Goal: Task Accomplishment & Management: Use online tool/utility

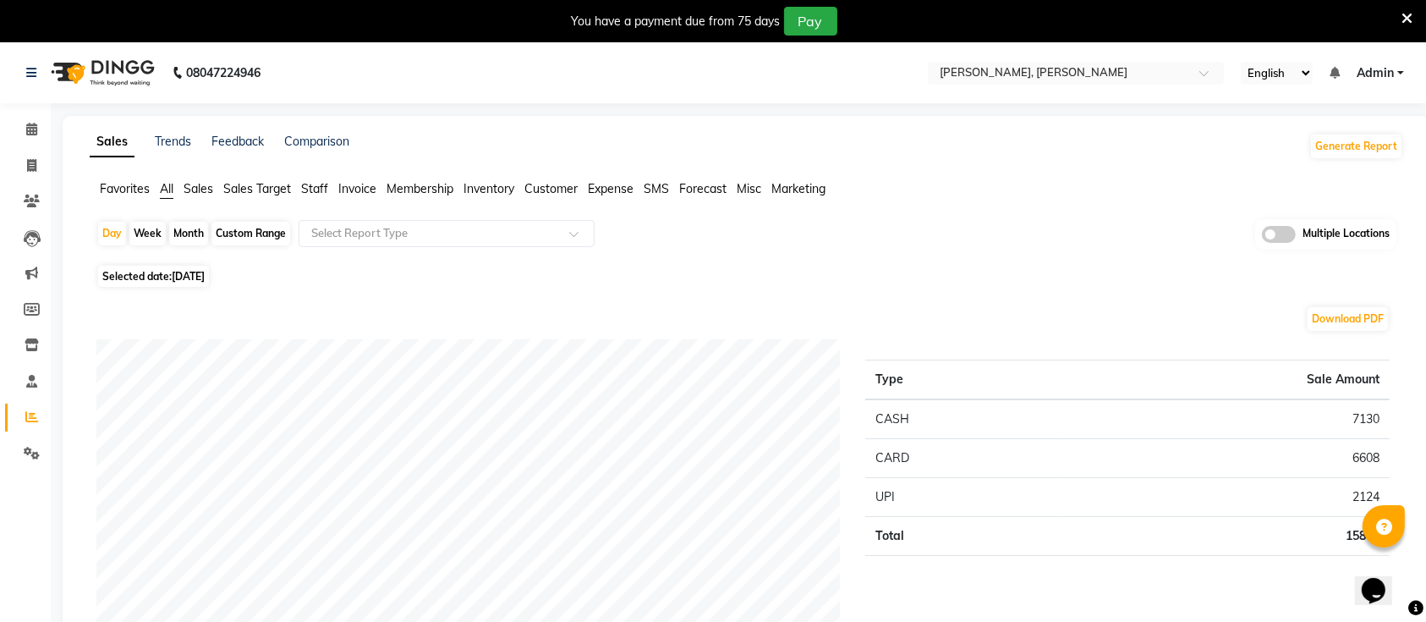
click at [1403, 14] on icon at bounding box center [1406, 18] width 11 height 15
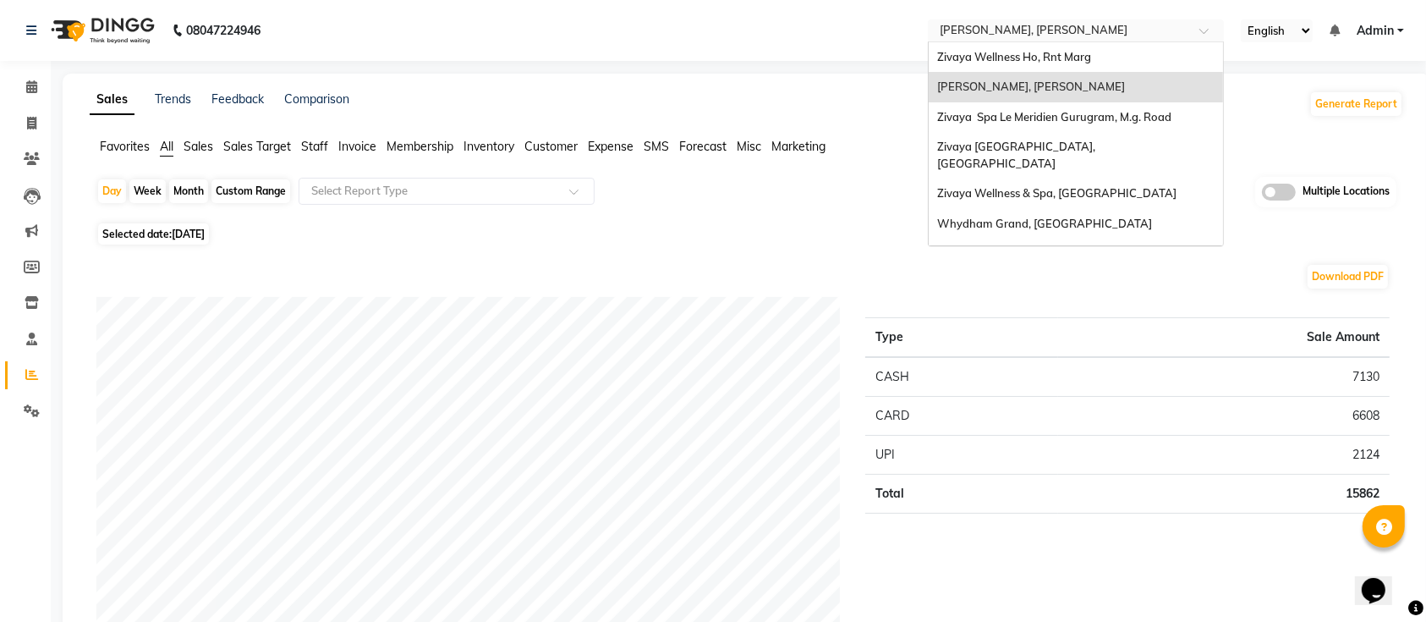
click at [1035, 33] on input "text" at bounding box center [1058, 32] width 245 height 17
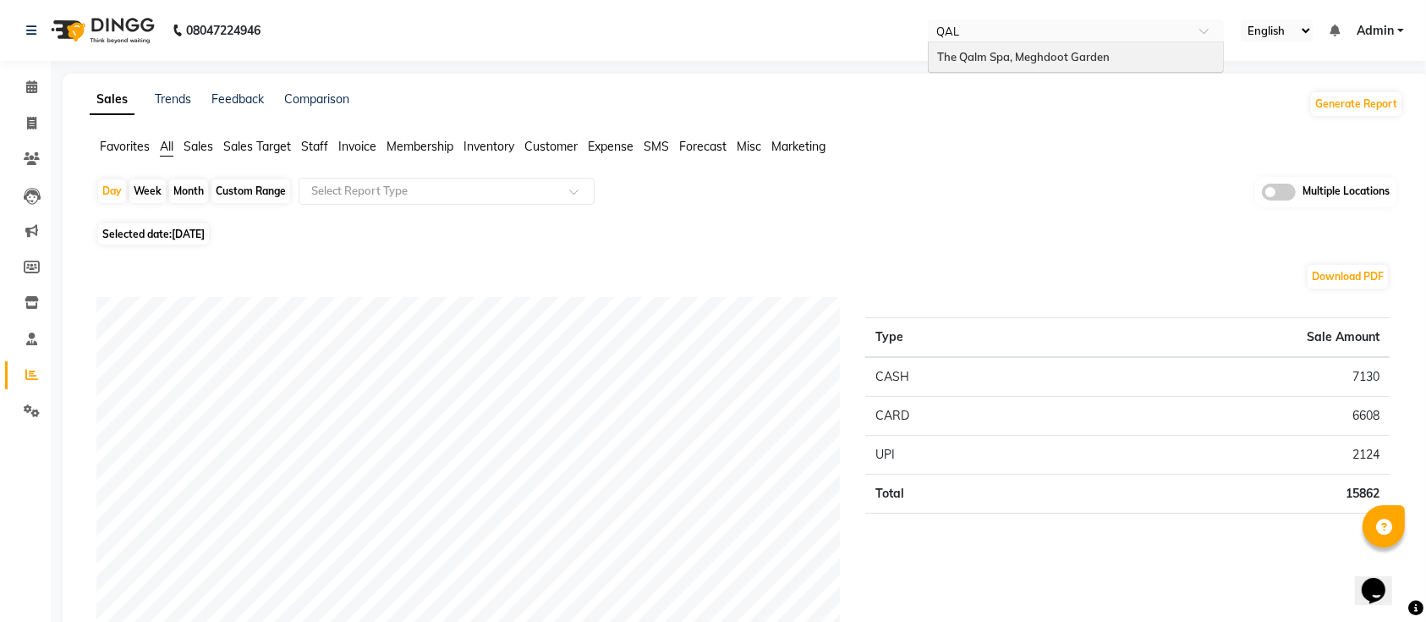
type input "QALM"
click at [1035, 56] on span "The Qalm Spa, Meghdoot Garden" at bounding box center [1023, 57] width 173 height 14
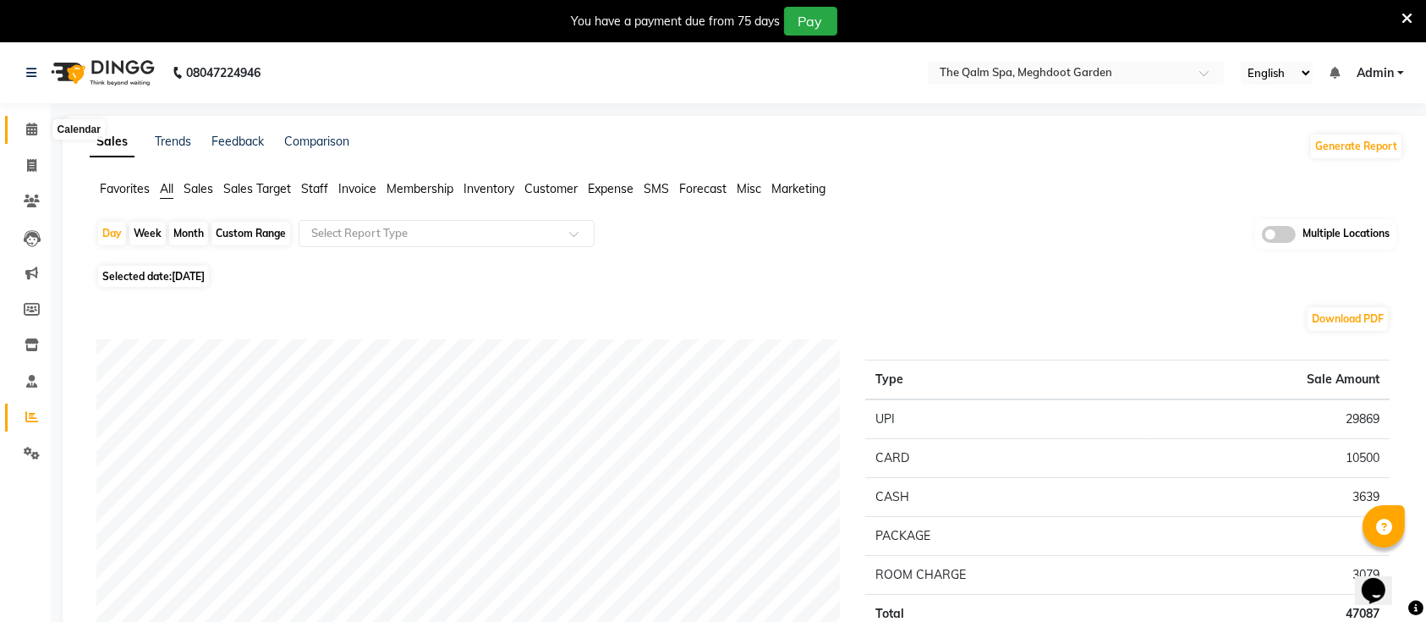
click at [35, 132] on icon at bounding box center [31, 129] width 11 height 13
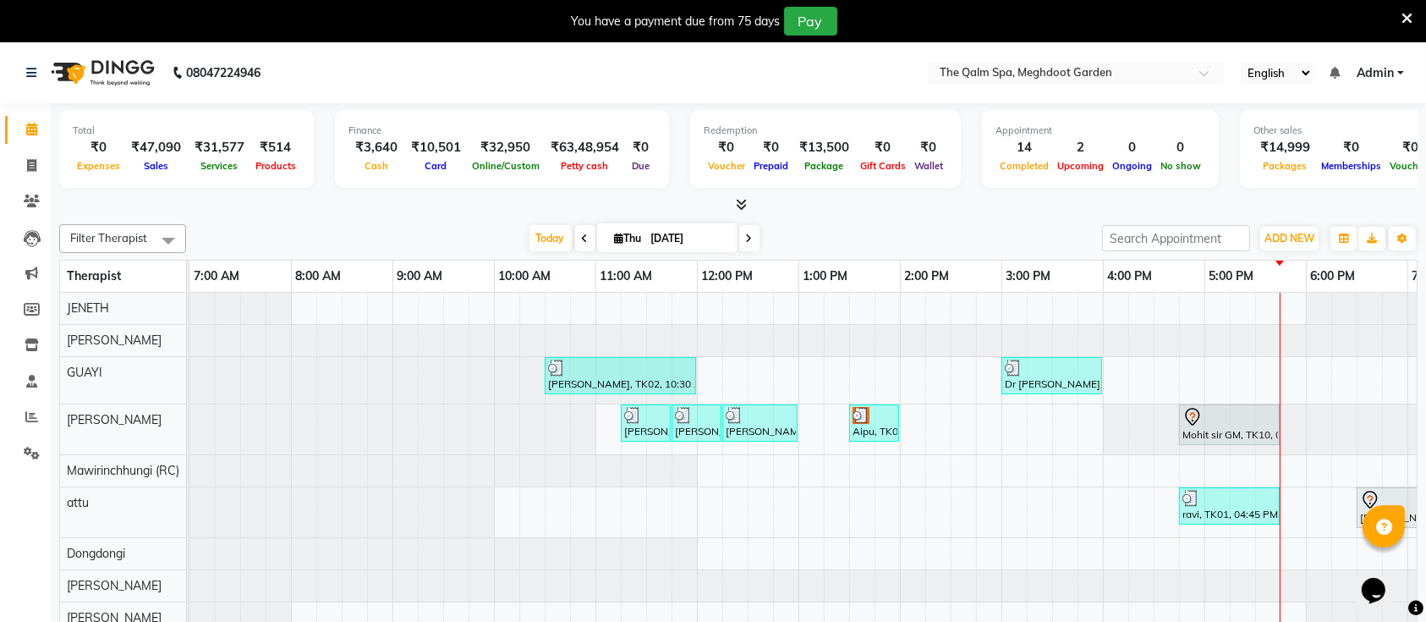
click at [615, 238] on icon at bounding box center [619, 238] width 9 height 11
select select "9"
select select "2025"
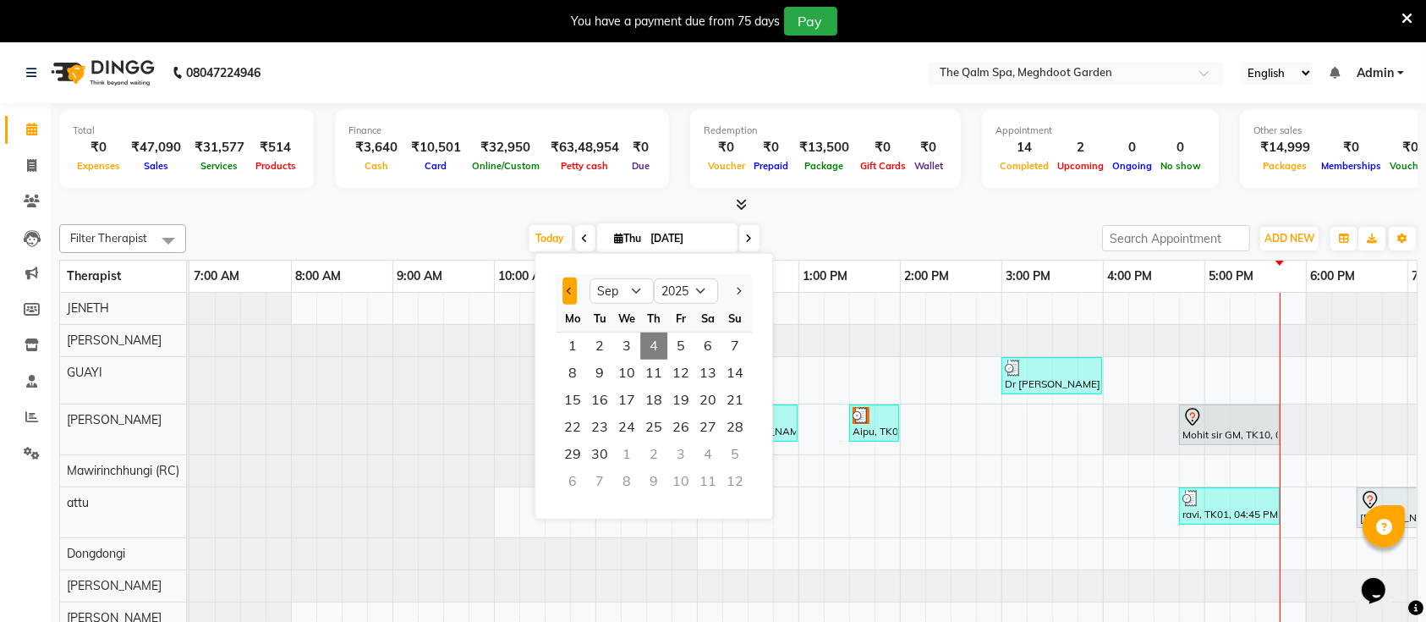
click at [567, 294] on button "Previous month" at bounding box center [569, 290] width 14 height 27
select select "8"
click at [672, 373] on span "8" at bounding box center [680, 372] width 27 height 27
type input "[DATE]"
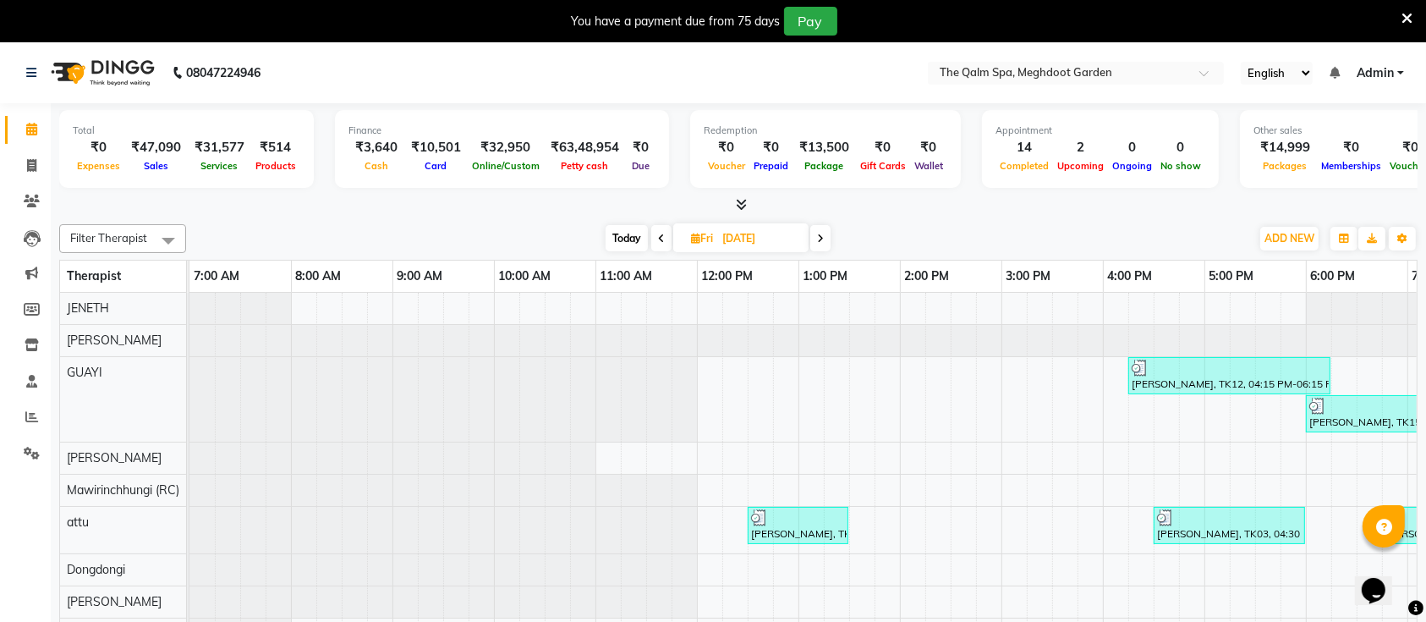
scroll to position [0, 396]
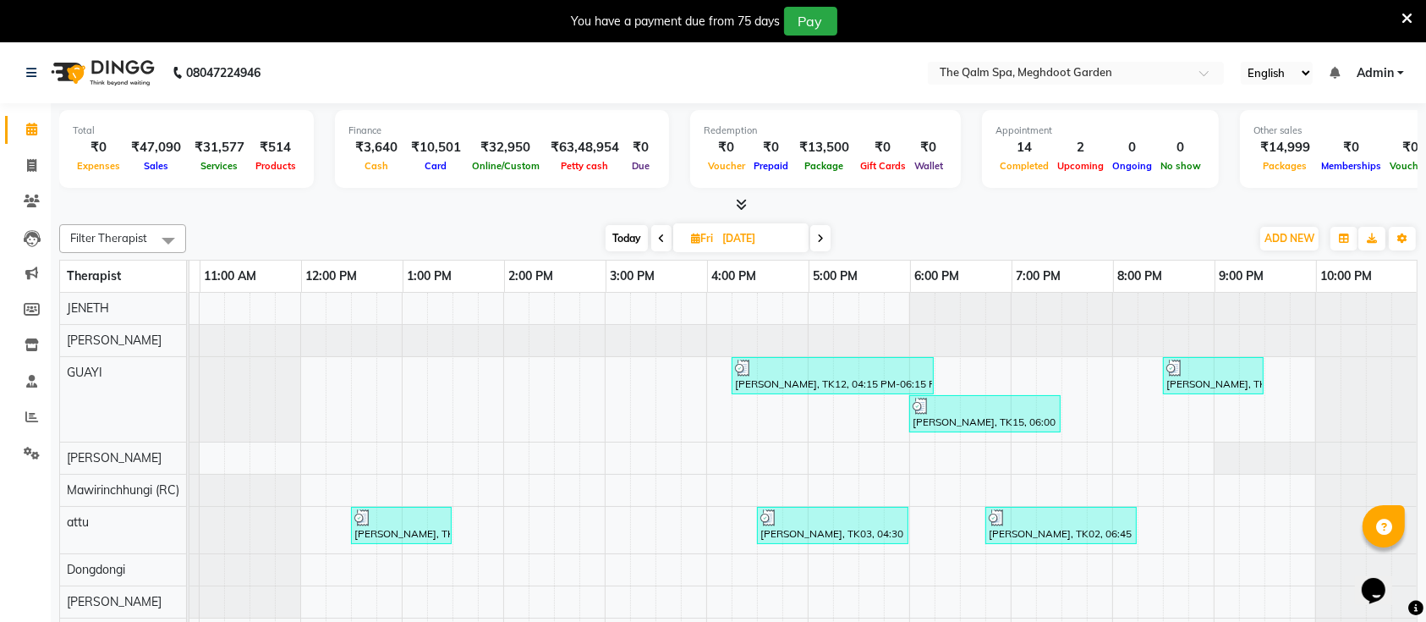
click at [730, 237] on input "[DATE]" at bounding box center [759, 238] width 85 height 25
select select "8"
select select "2025"
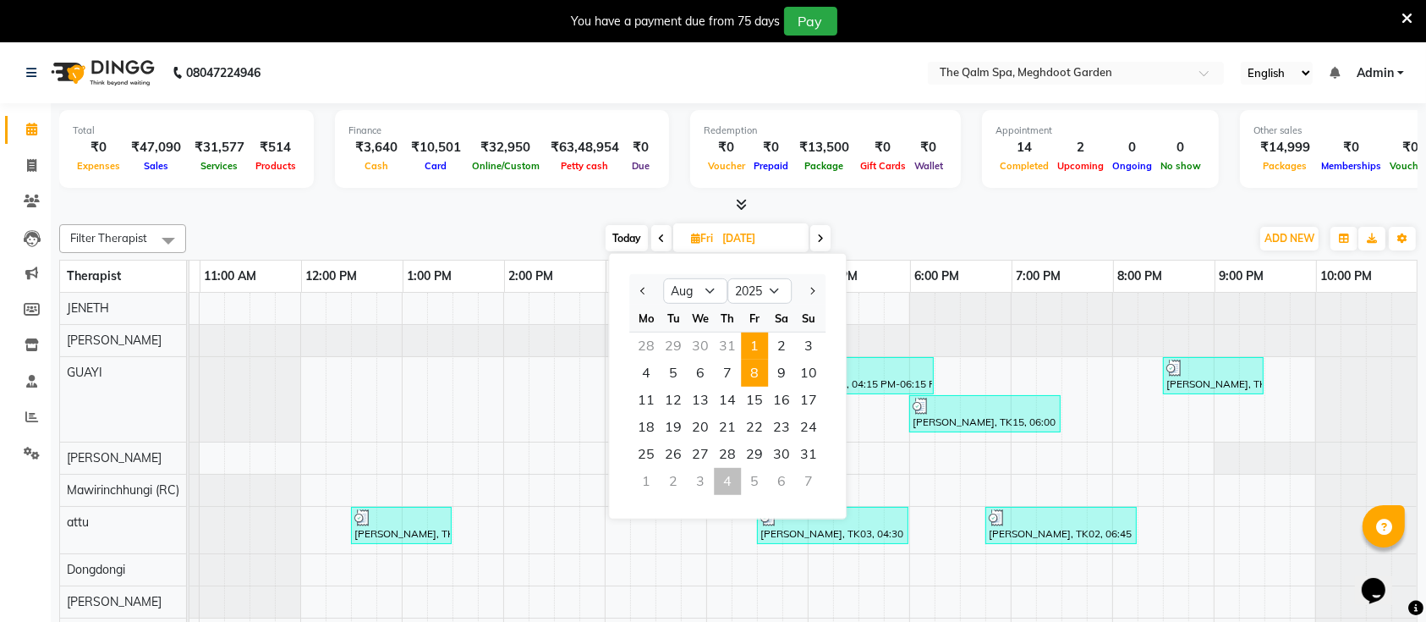
click at [756, 346] on span "1" at bounding box center [754, 345] width 27 height 27
type input "[DATE]"
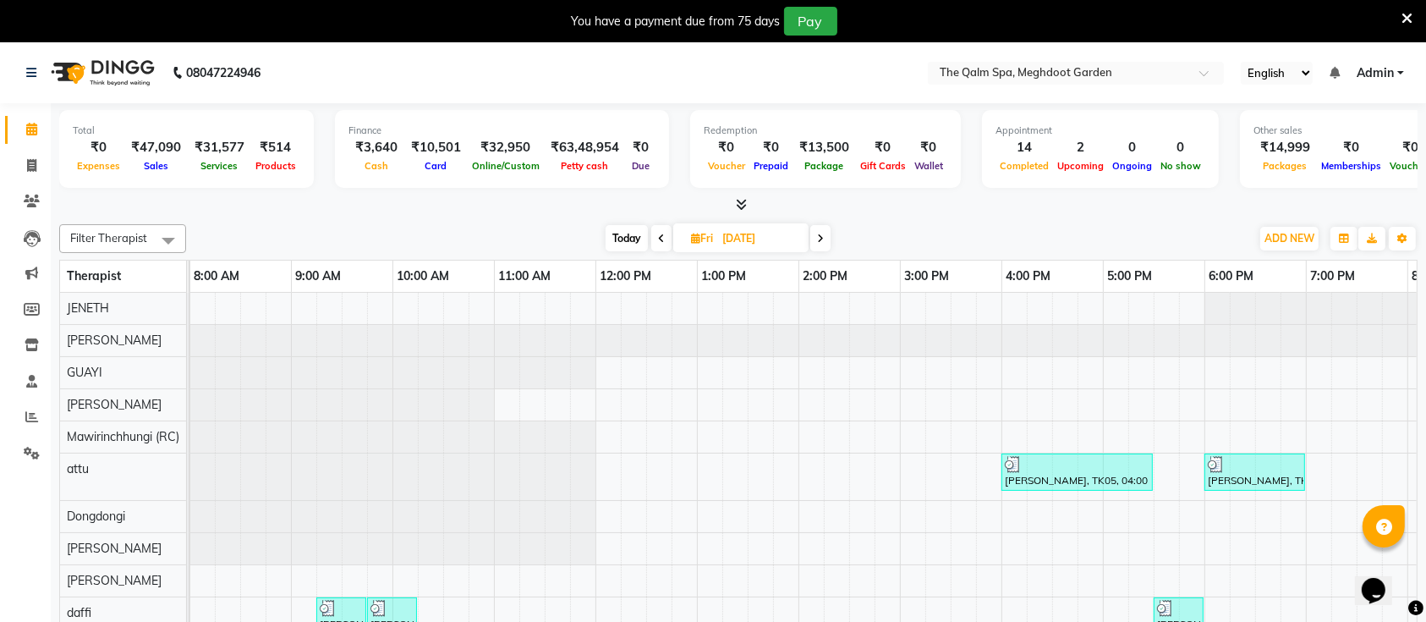
scroll to position [0, 0]
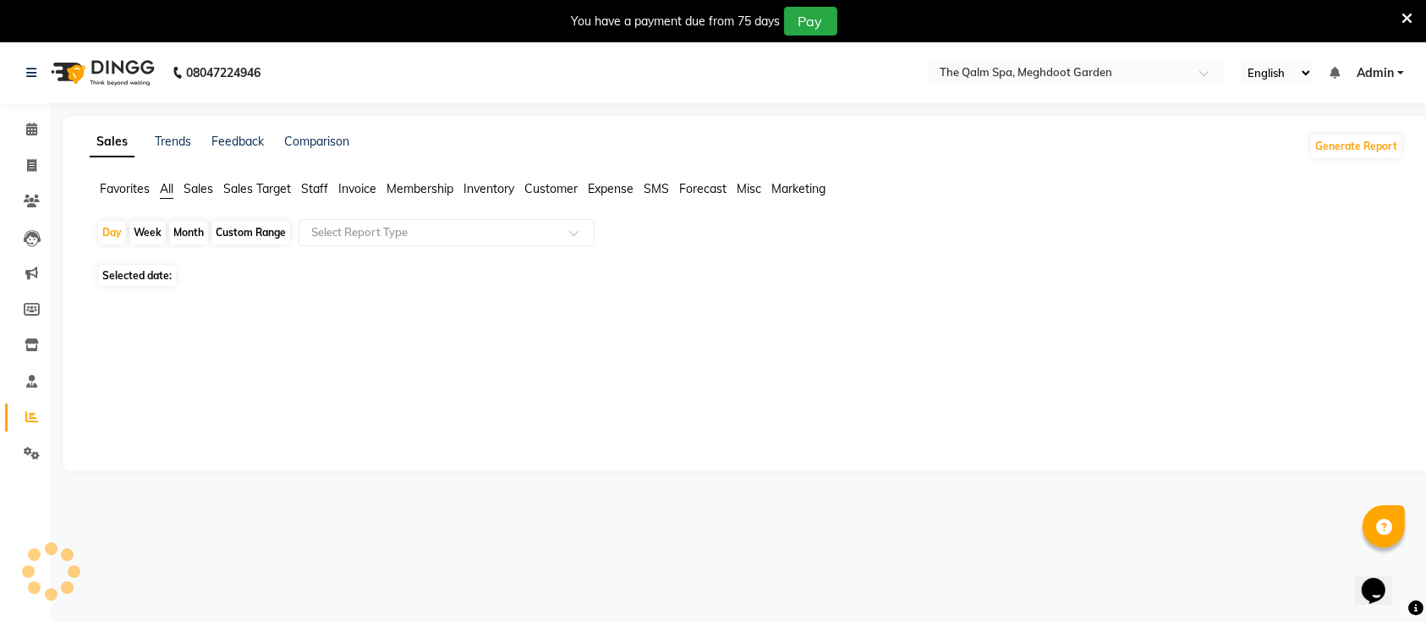
scroll to position [41, 0]
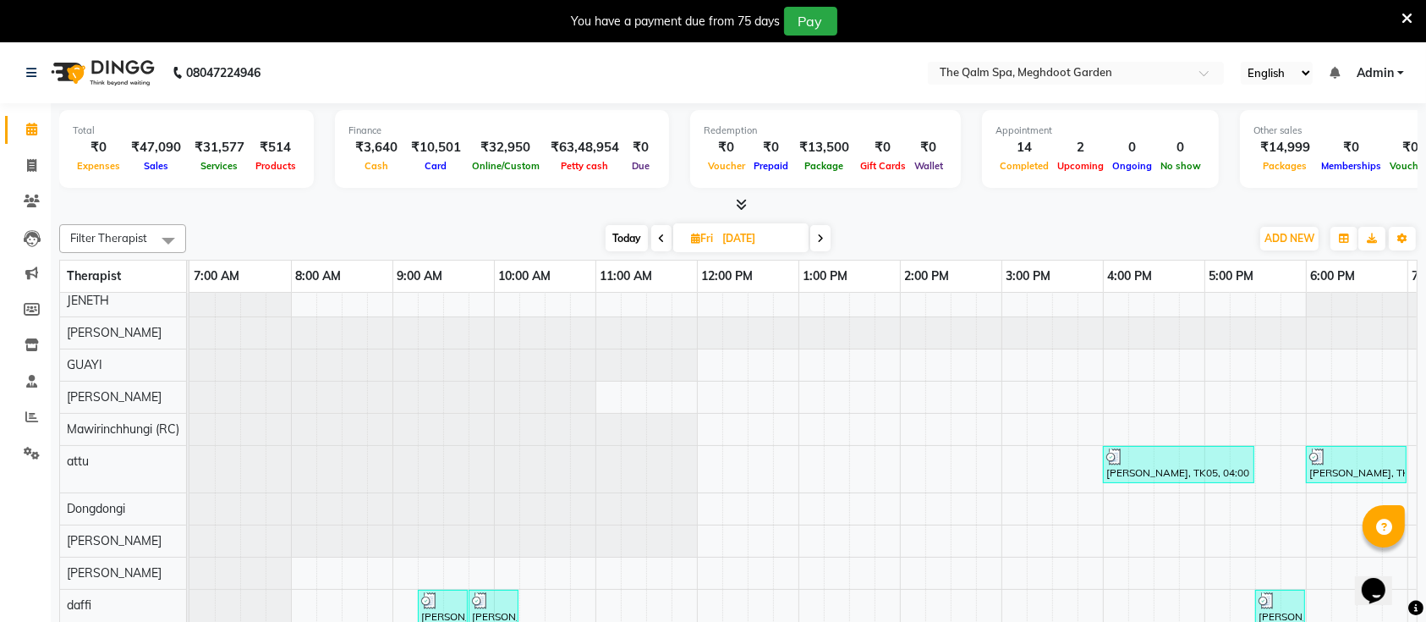
scroll to position [60, 0]
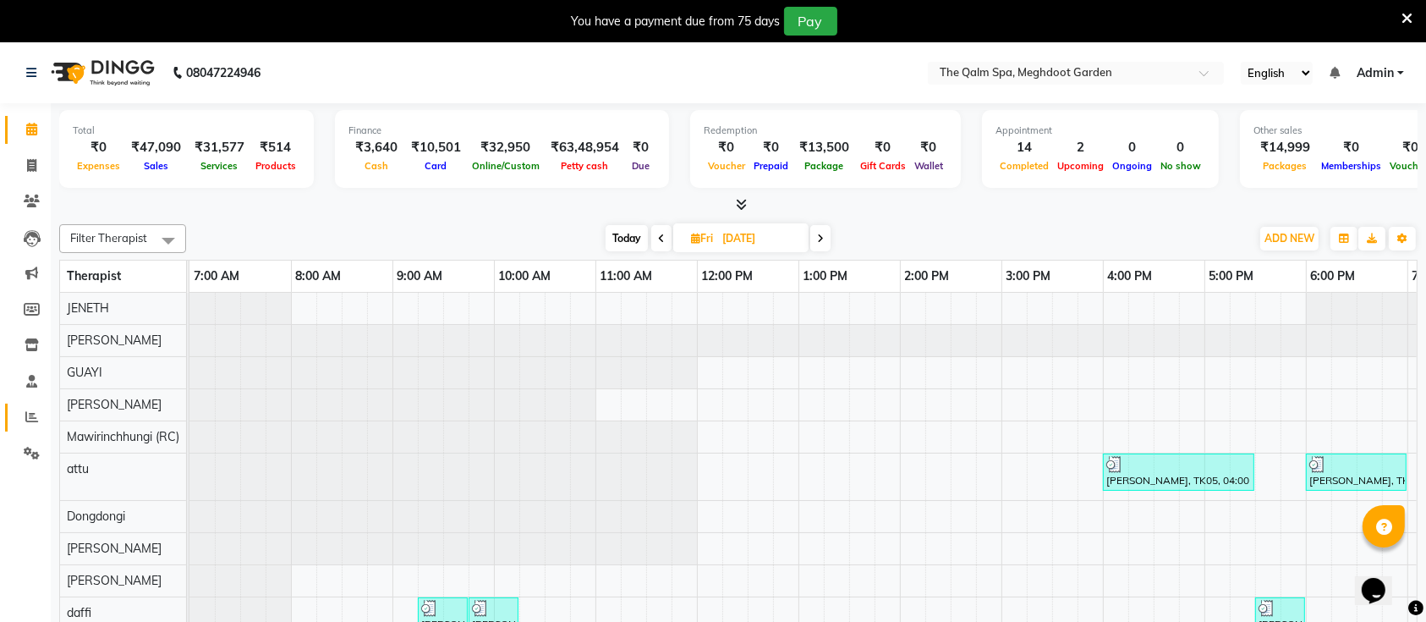
click at [34, 416] on icon at bounding box center [31, 416] width 13 height 13
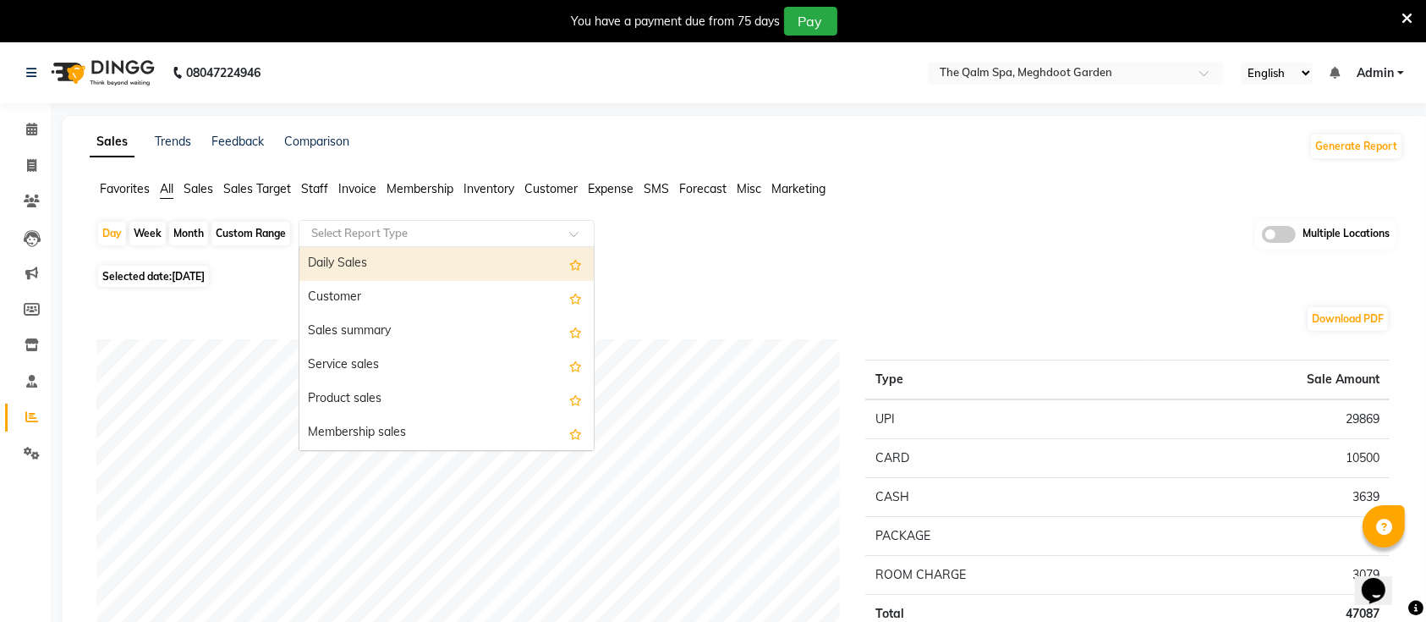
click at [440, 236] on input "text" at bounding box center [430, 233] width 244 height 17
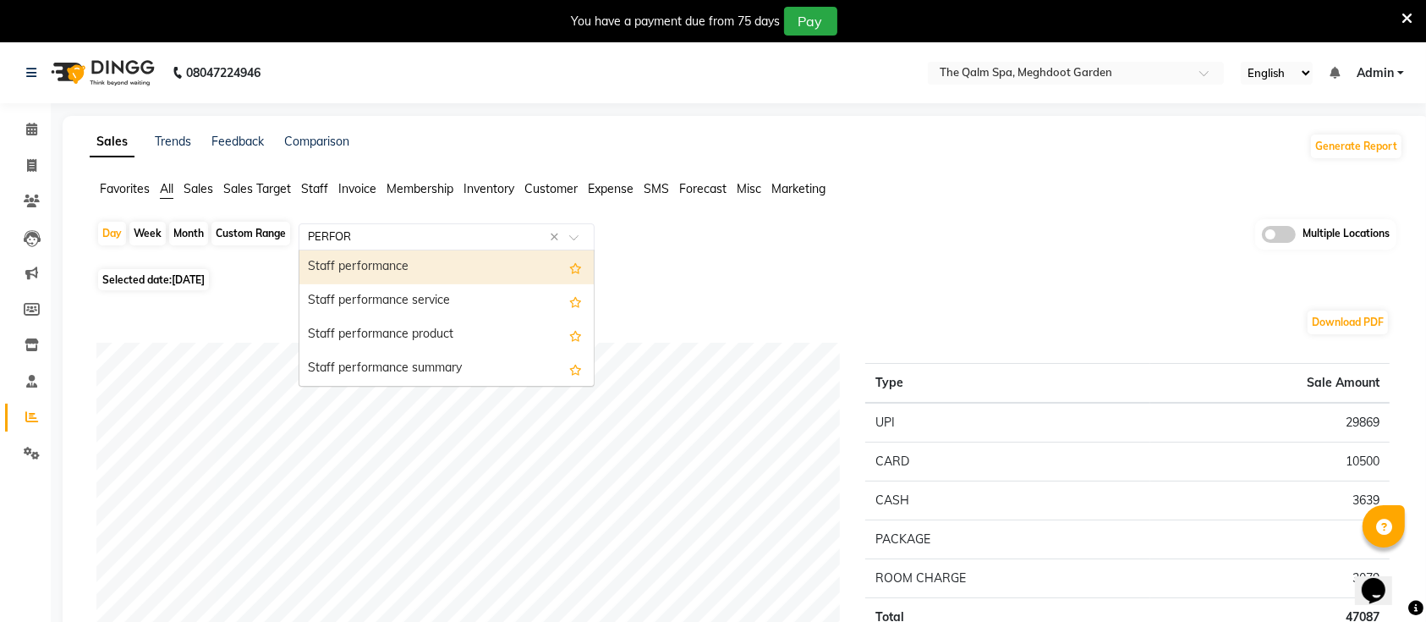
type input "PERFORM"
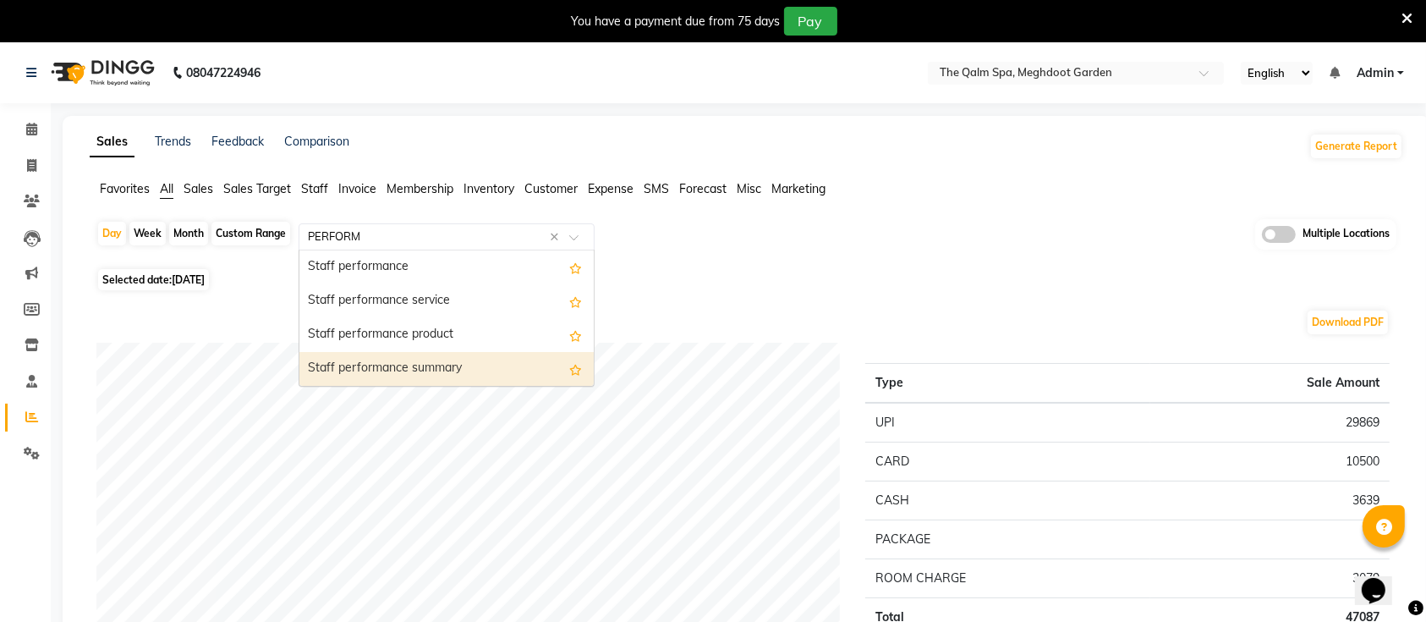
click at [397, 366] on div "Staff performance summary" at bounding box center [446, 369] width 294 height 34
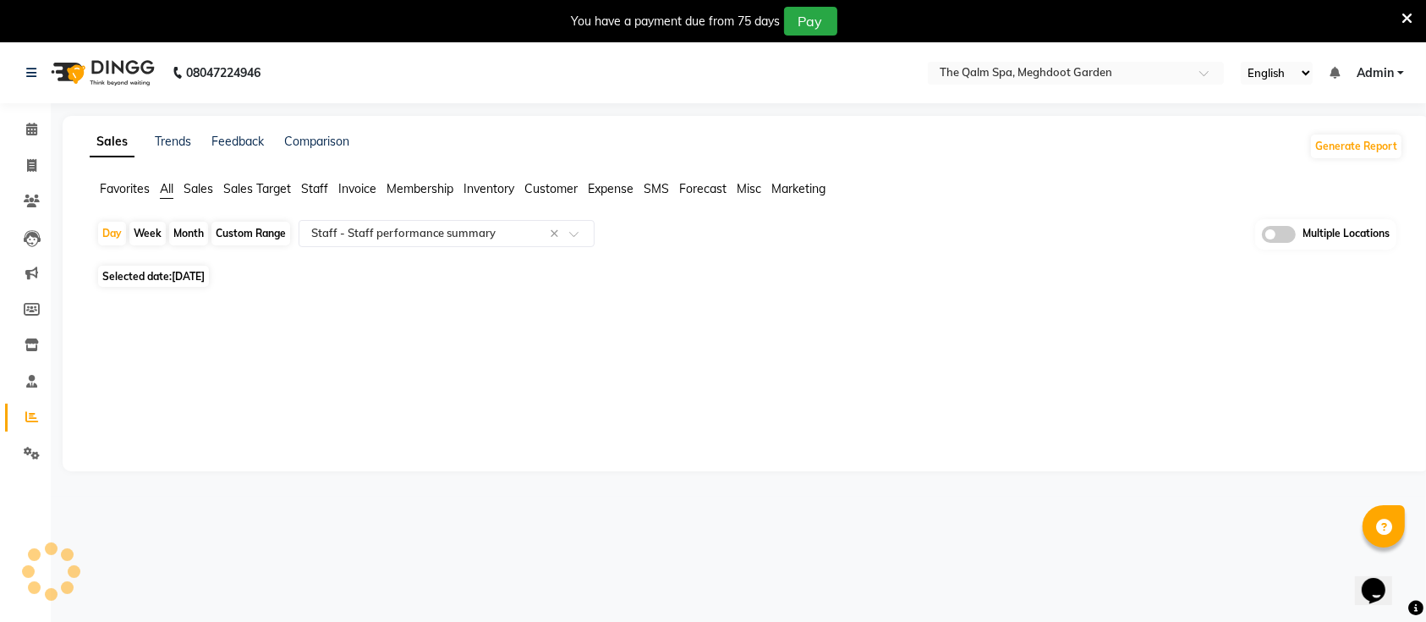
click at [193, 275] on span "[DATE]" at bounding box center [188, 276] width 33 height 13
select select "9"
select select "2025"
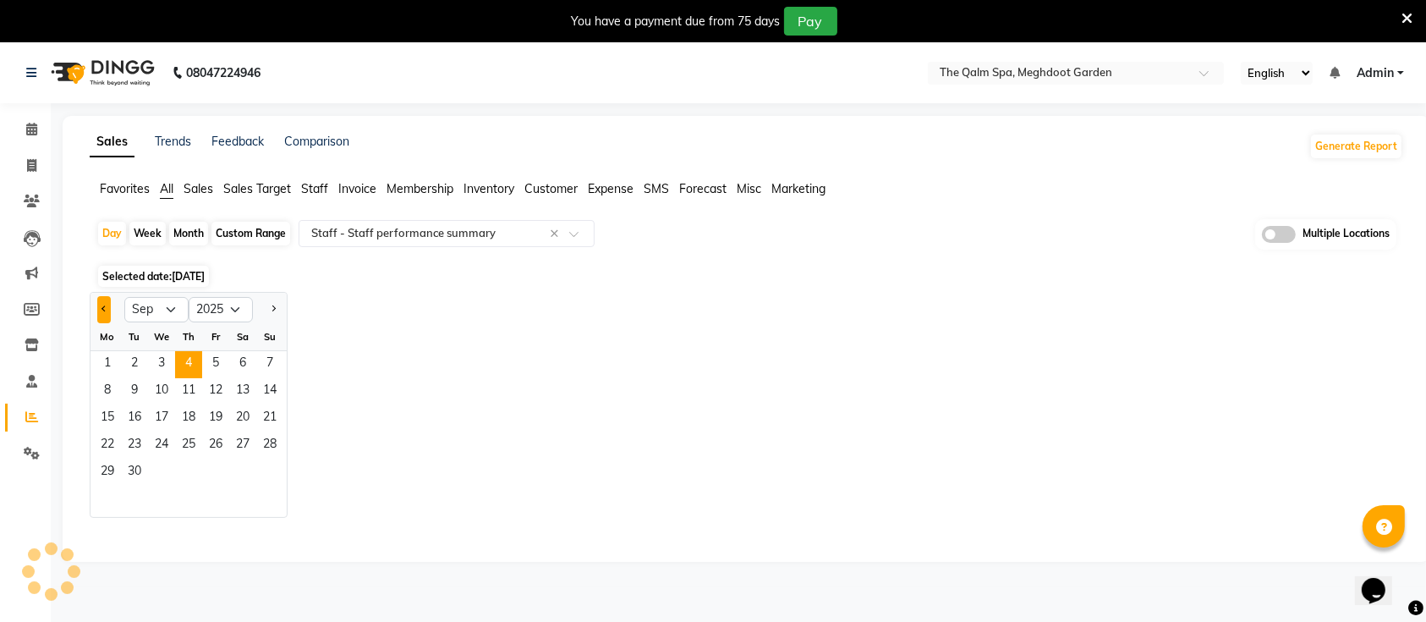
click at [98, 313] on button "Previous month" at bounding box center [104, 309] width 14 height 27
select select "8"
click at [211, 365] on span "1" at bounding box center [215, 364] width 27 height 27
select select "full_report"
select select "csv"
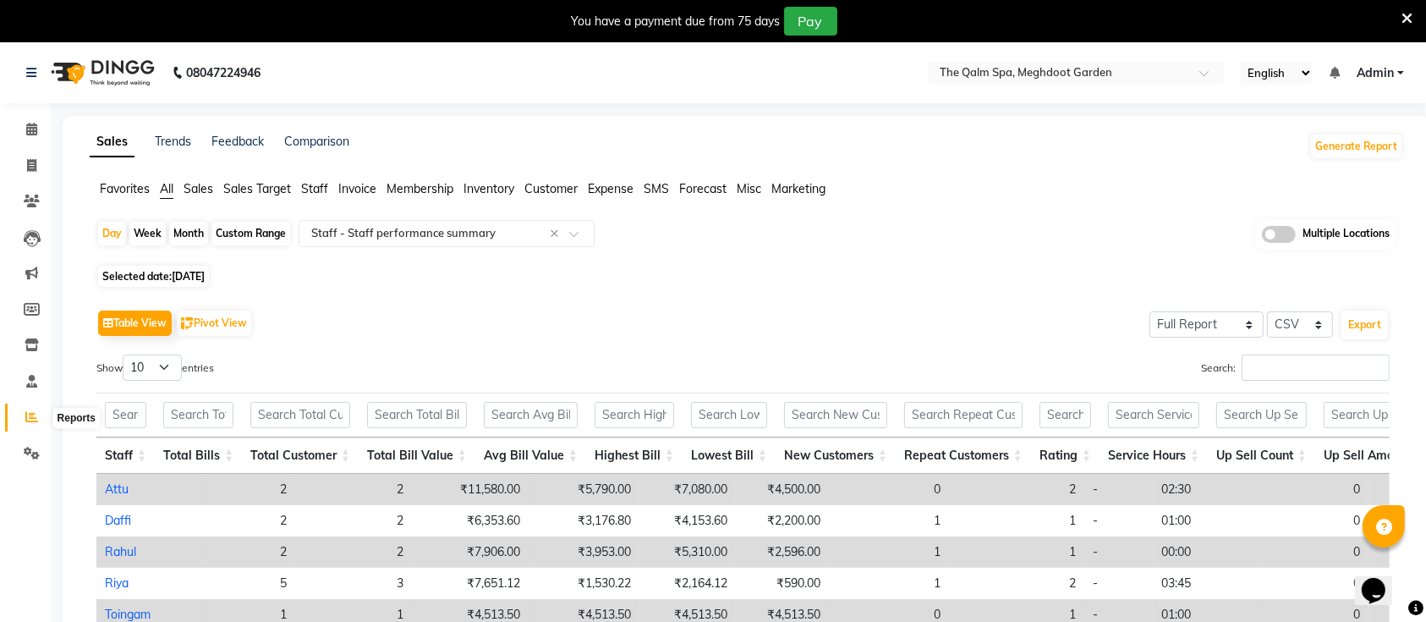
click at [32, 417] on icon at bounding box center [31, 416] width 13 height 13
click at [34, 129] on icon at bounding box center [31, 129] width 11 height 13
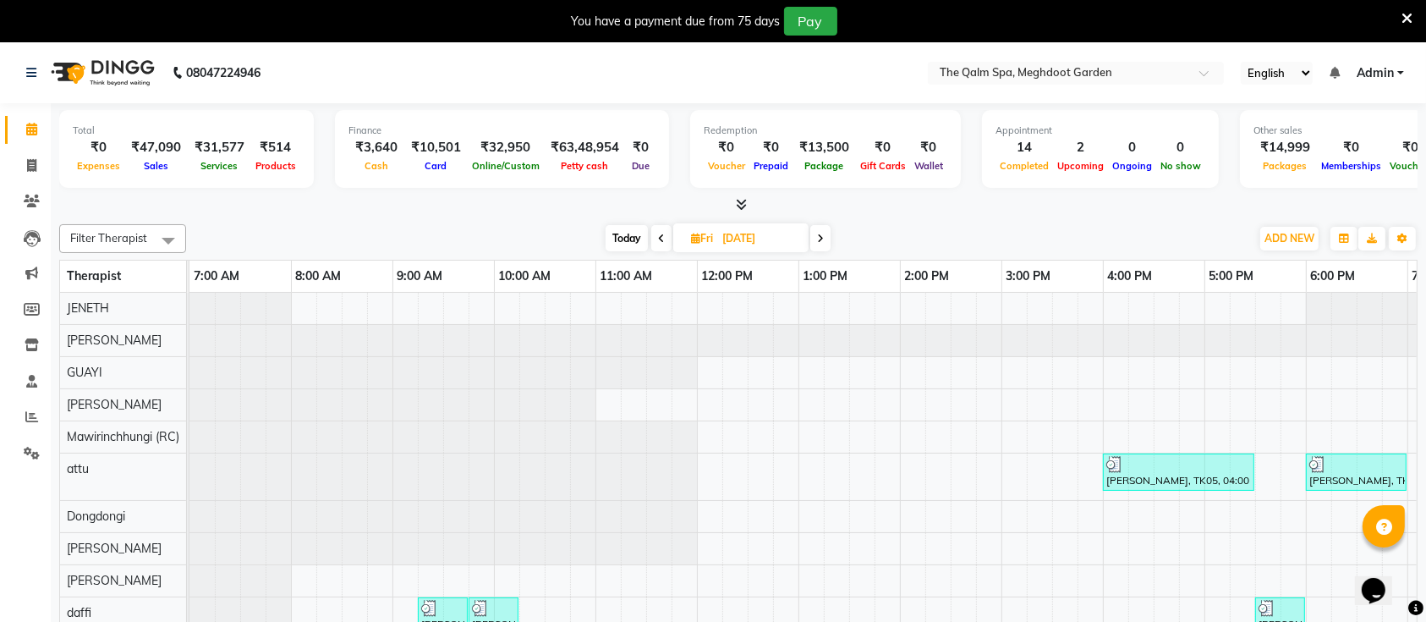
click at [693, 233] on icon at bounding box center [695, 238] width 9 height 11
select select "8"
select select "2025"
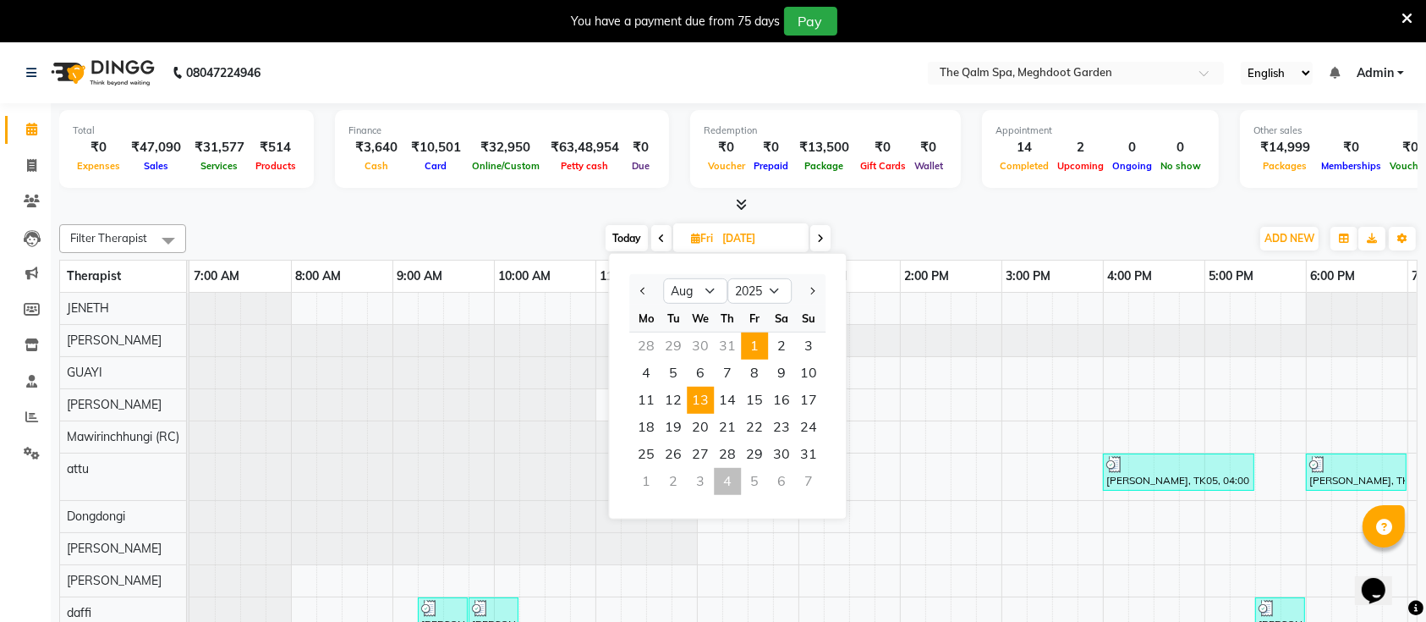
click at [700, 392] on span "13" at bounding box center [700, 399] width 27 height 27
type input "[DATE]"
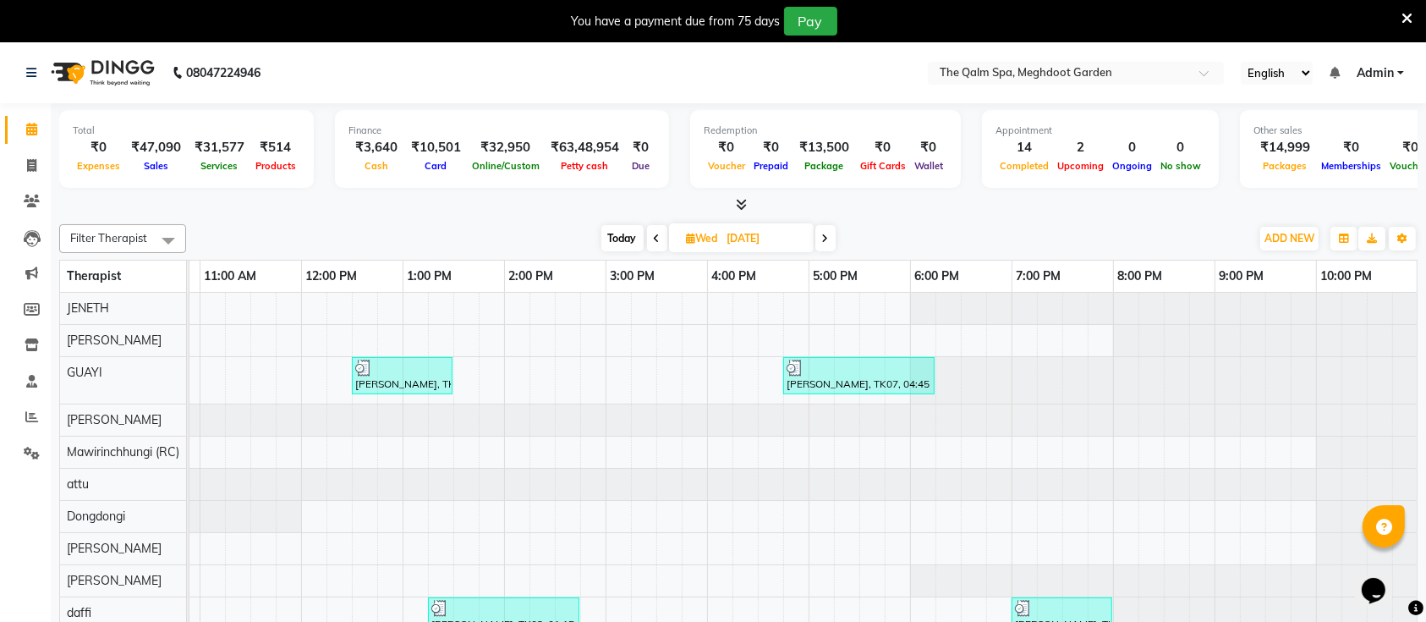
scroll to position [0, 413]
